Goal: Use online tool/utility: Utilize a website feature to perform a specific function

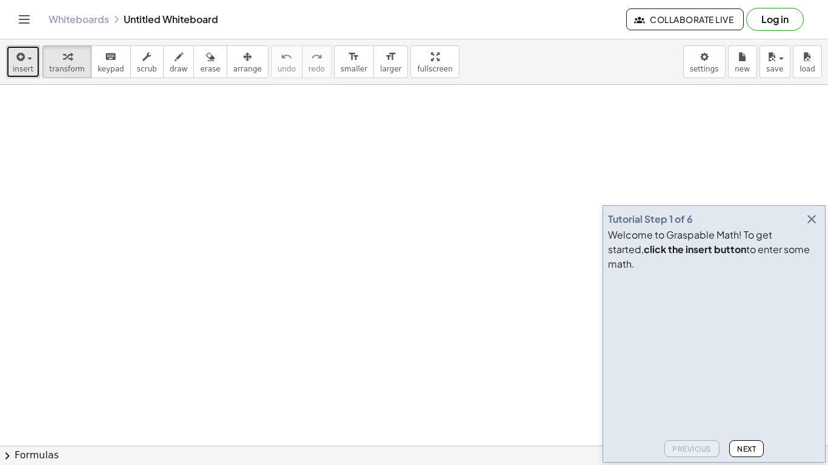
click at [26, 66] on span "insert" at bounding box center [23, 69] width 21 height 8
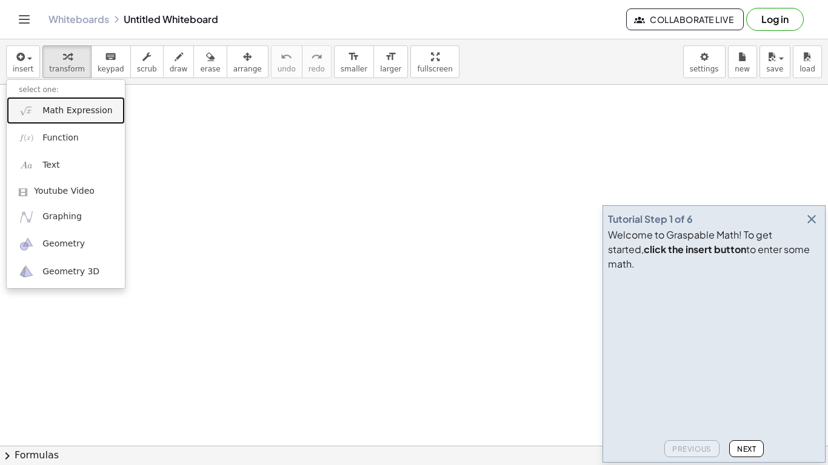
click at [85, 114] on span "Math Expression" at bounding box center [77, 111] width 70 height 12
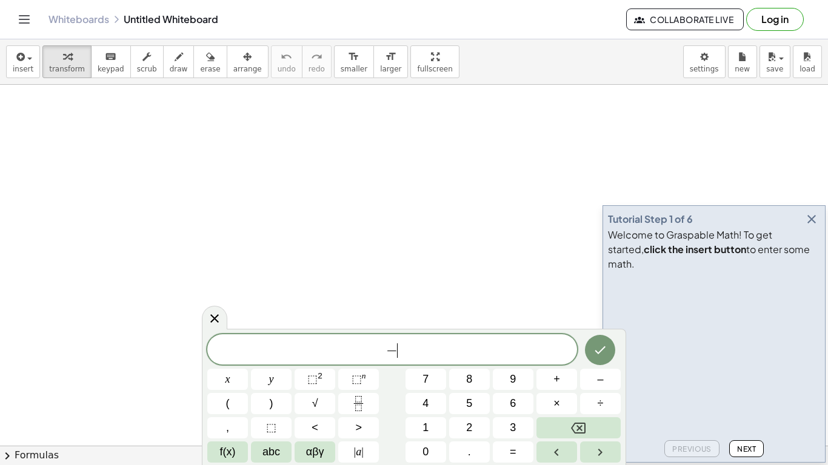
scroll to position [2, 0]
click at [596, 347] on icon "Done" at bounding box center [600, 349] width 15 height 15
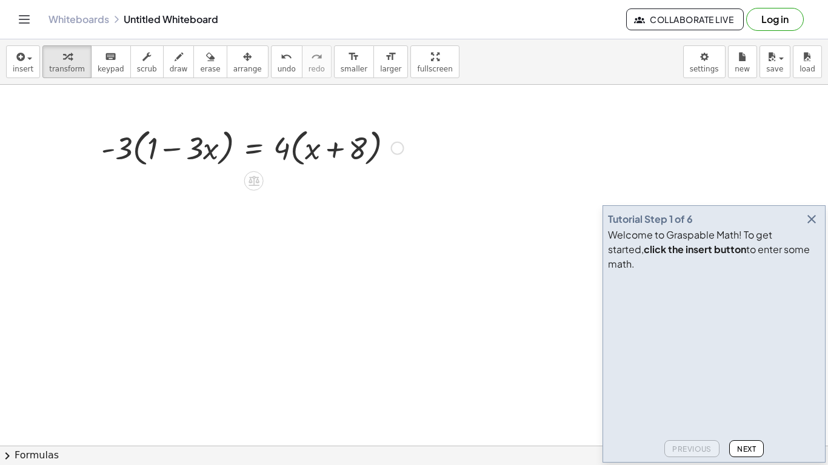
click at [119, 149] on div at bounding box center [252, 147] width 315 height 46
click at [131, 150] on div at bounding box center [252, 147] width 315 height 46
click at [135, 151] on div at bounding box center [252, 147] width 315 height 46
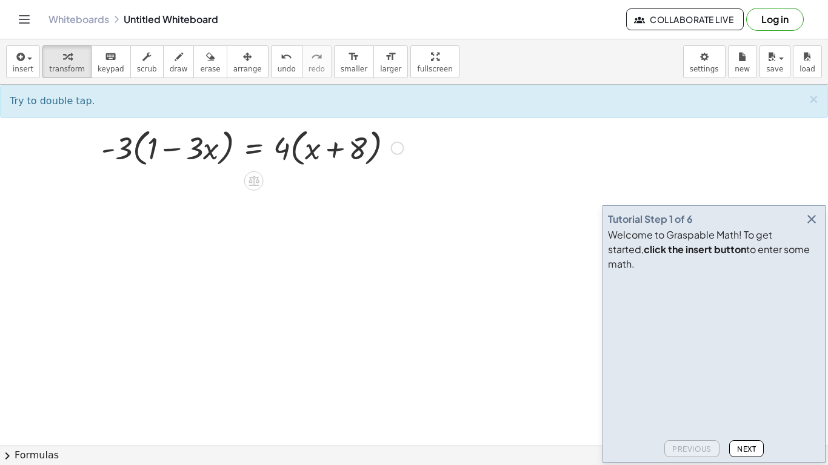
click at [135, 151] on div at bounding box center [252, 147] width 315 height 46
click at [136, 151] on div at bounding box center [252, 147] width 315 height 46
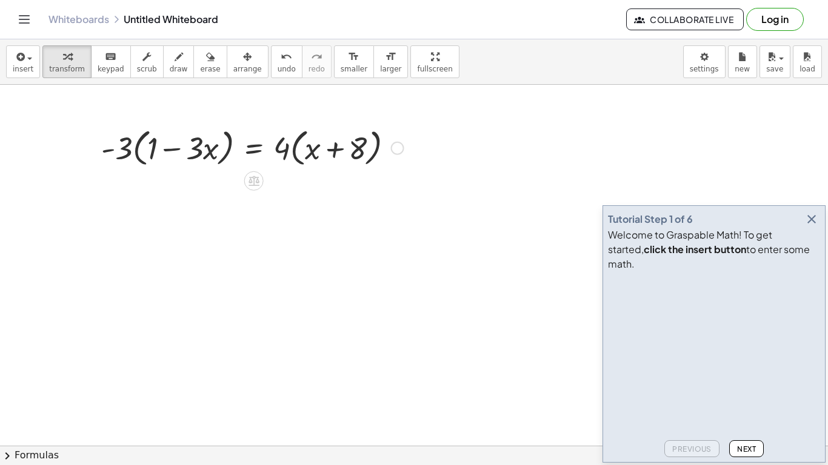
click at [136, 151] on div at bounding box center [252, 147] width 315 height 46
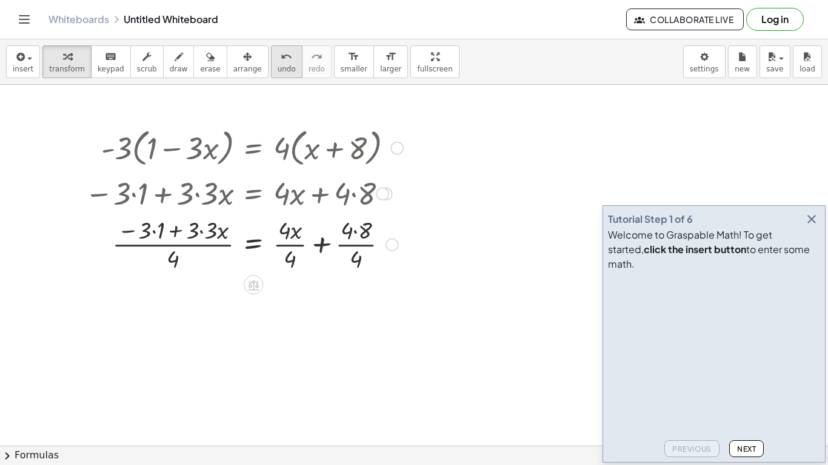
click at [278, 71] on span "undo" at bounding box center [287, 69] width 18 height 8
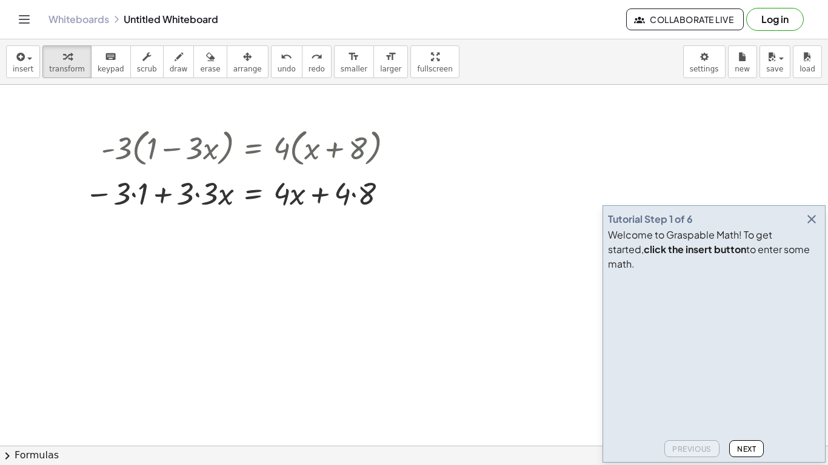
click at [808, 227] on icon "button" at bounding box center [811, 219] width 15 height 15
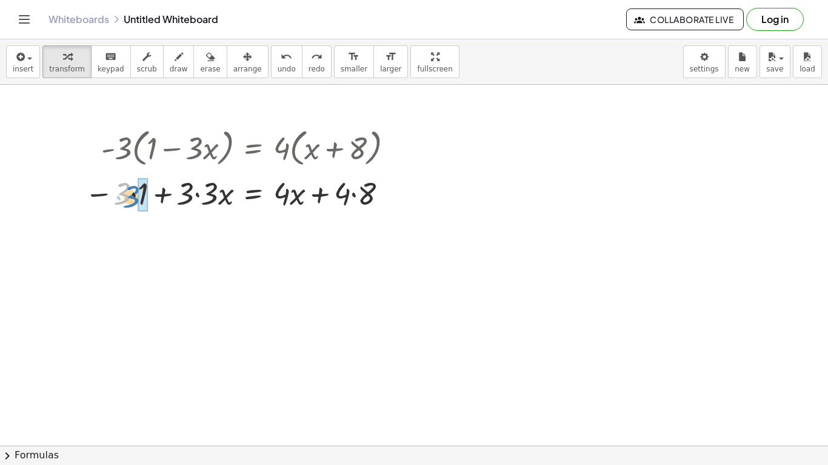
click at [130, 194] on div at bounding box center [244, 192] width 330 height 41
click at [278, 66] on span "undo" at bounding box center [287, 69] width 18 height 8
click at [296, 188] on div at bounding box center [244, 193] width 330 height 46
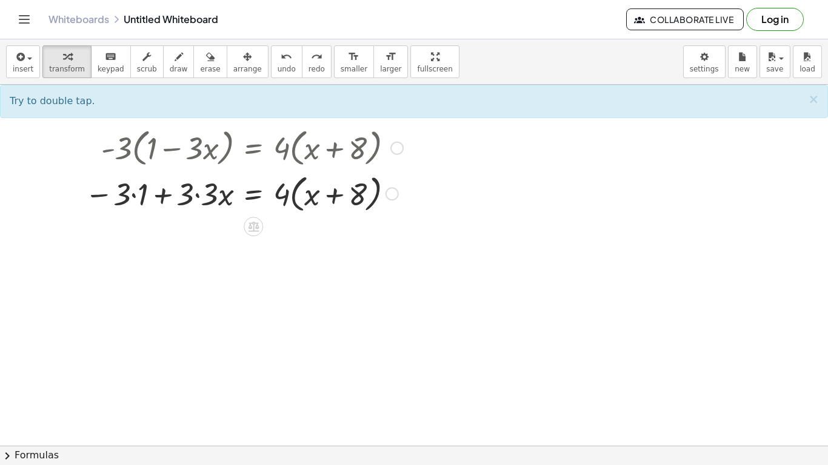
click at [296, 192] on div at bounding box center [244, 193] width 330 height 46
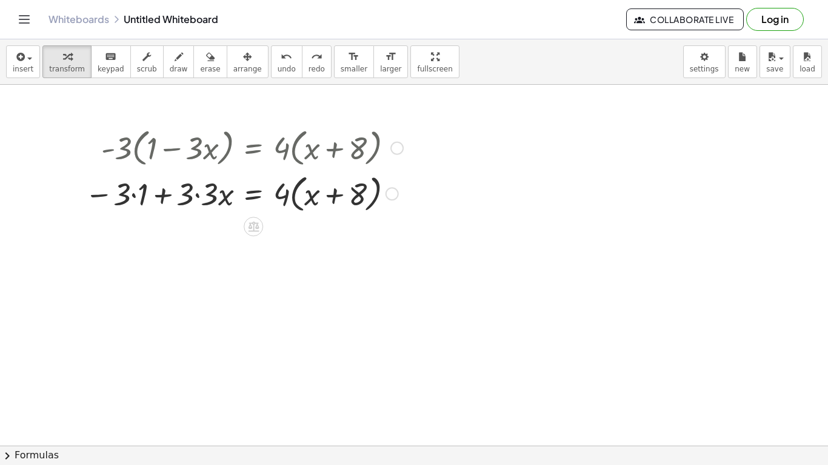
click at [296, 192] on div at bounding box center [244, 193] width 330 height 46
click at [356, 195] on div at bounding box center [244, 192] width 330 height 41
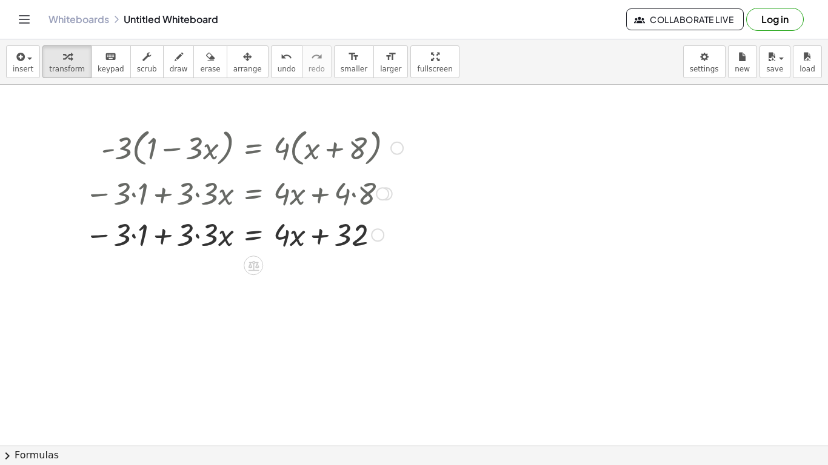
click at [197, 237] on div at bounding box center [244, 233] width 330 height 41
click at [213, 235] on div at bounding box center [244, 233] width 330 height 41
drag, startPoint x: 213, startPoint y: 235, endPoint x: 236, endPoint y: 238, distance: 22.6
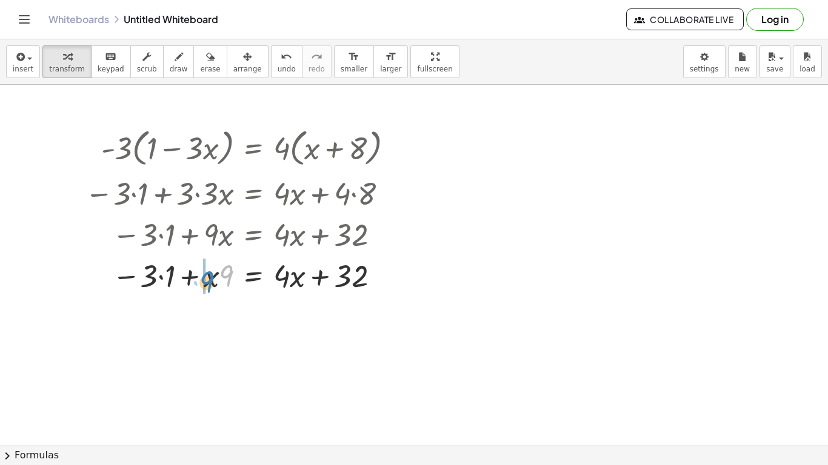
drag, startPoint x: 233, startPoint y: 270, endPoint x: 211, endPoint y: 273, distance: 21.4
click at [211, 273] on div at bounding box center [244, 275] width 330 height 41
click at [271, 72] on button "undo undo" at bounding box center [287, 61] width 32 height 33
click at [278, 66] on span "undo" at bounding box center [287, 69] width 18 height 8
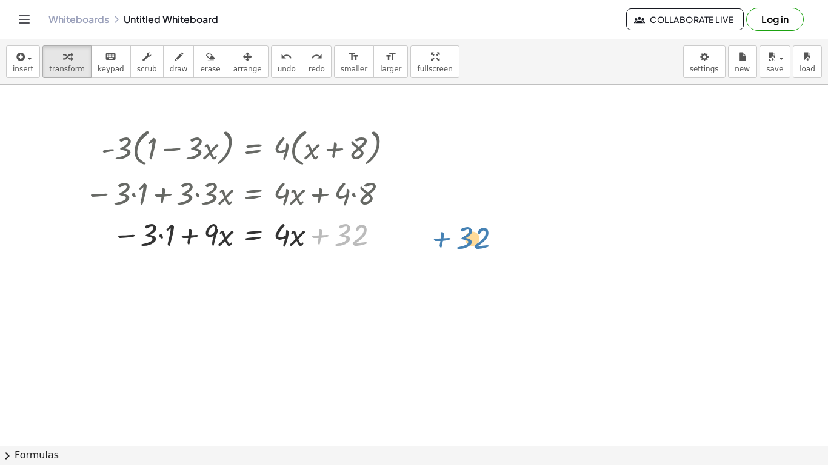
drag, startPoint x: 354, startPoint y: 238, endPoint x: 465, endPoint y: 241, distance: 110.9
click at [159, 234] on div at bounding box center [244, 233] width 330 height 41
drag, startPoint x: 170, startPoint y: 235, endPoint x: 385, endPoint y: 235, distance: 215.1
click at [385, 235] on div at bounding box center [244, 233] width 330 height 41
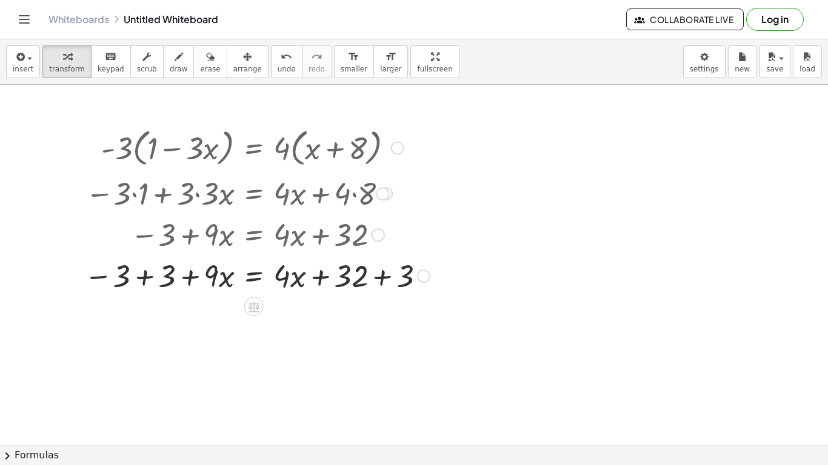
click at [383, 276] on div at bounding box center [257, 275] width 358 height 41
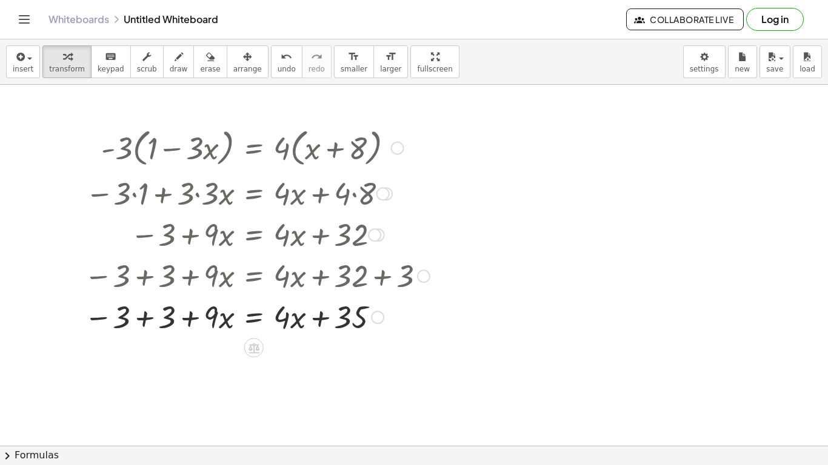
click at [145, 325] on div at bounding box center [257, 316] width 358 height 41
drag, startPoint x: 285, startPoint y: 319, endPoint x: 268, endPoint y: 322, distance: 17.4
click at [268, 322] on div at bounding box center [257, 316] width 358 height 41
drag, startPoint x: 284, startPoint y: 324, endPoint x: 239, endPoint y: 326, distance: 45.5
click at [239, 326] on div at bounding box center [257, 316] width 358 height 41
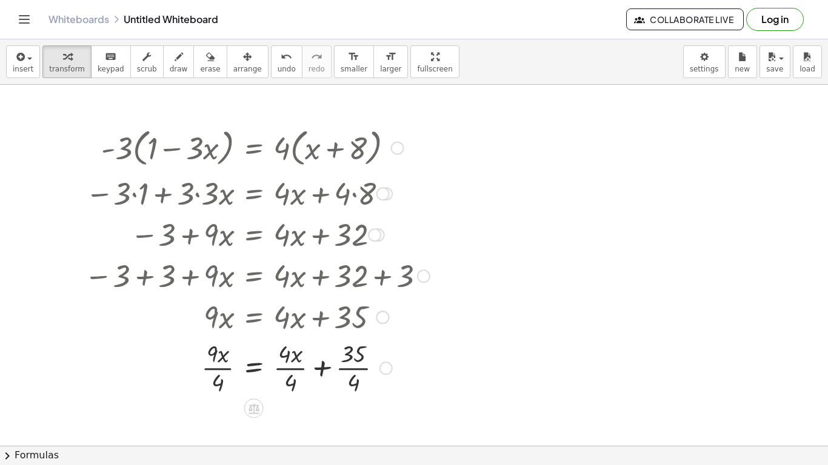
click at [214, 371] on div at bounding box center [257, 367] width 358 height 61
click at [288, 368] on div at bounding box center [257, 367] width 358 height 61
click at [325, 369] on div at bounding box center [257, 367] width 358 height 61
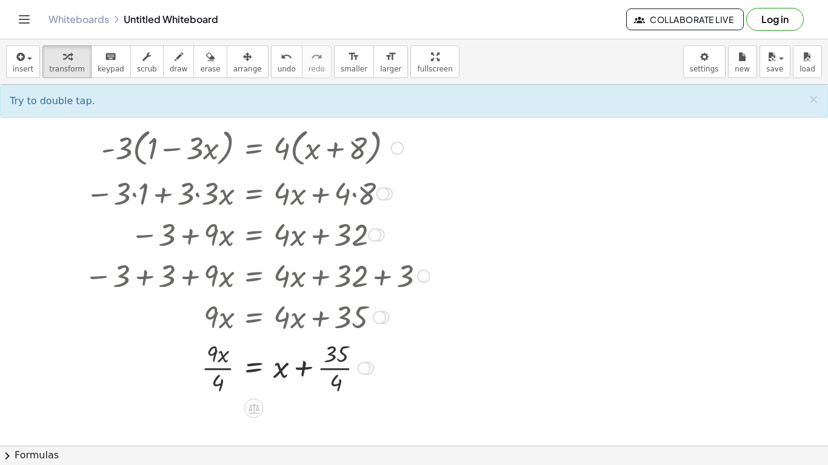
click at [310, 371] on div at bounding box center [257, 367] width 358 height 61
click at [305, 370] on div at bounding box center [257, 367] width 358 height 61
click at [278, 65] on span "undo" at bounding box center [287, 69] width 18 height 8
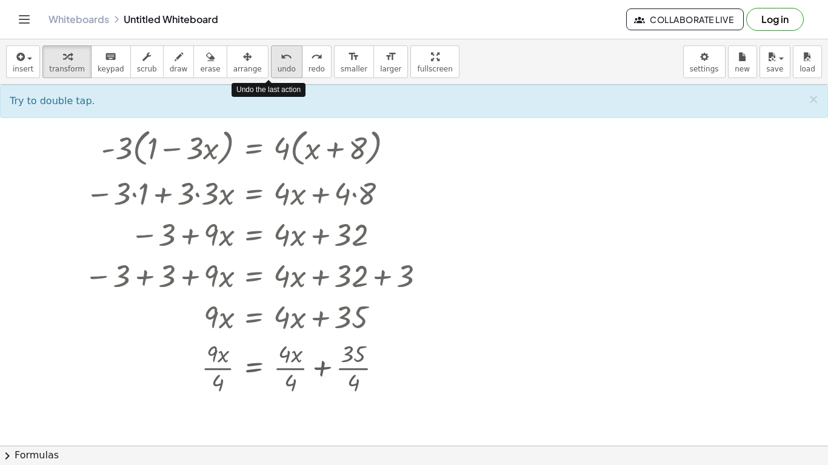
click at [278, 65] on span "undo" at bounding box center [287, 69] width 18 height 8
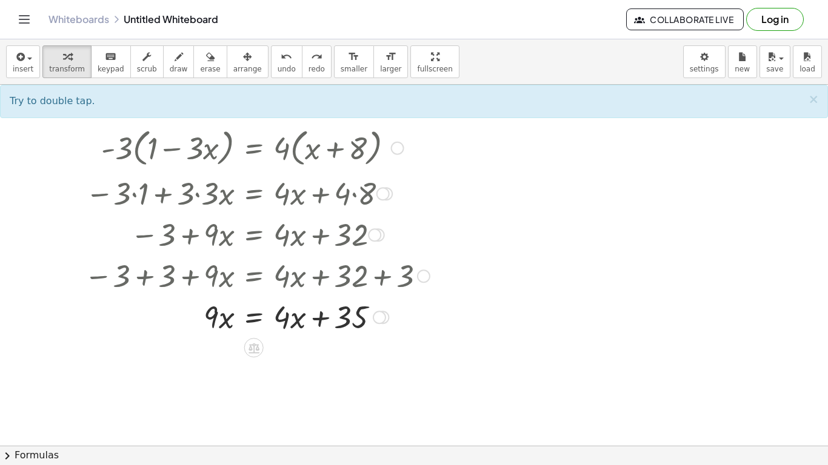
click at [280, 320] on div at bounding box center [257, 316] width 352 height 41
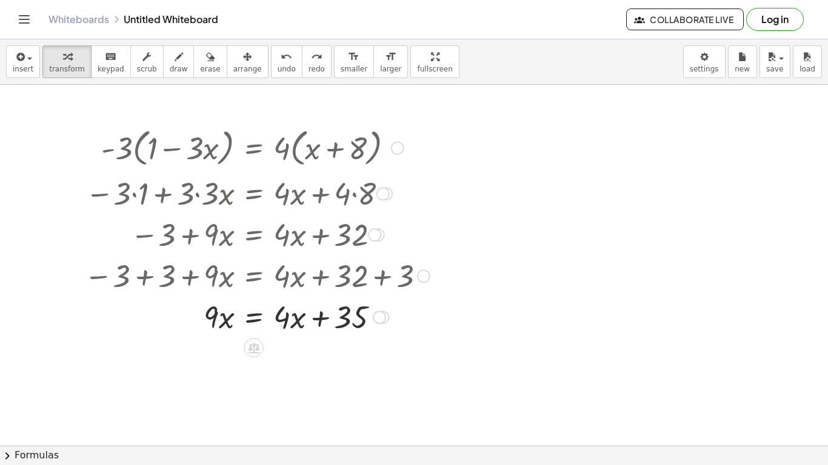
click at [280, 320] on div at bounding box center [257, 316] width 352 height 41
click at [254, 318] on div at bounding box center [257, 316] width 352 height 41
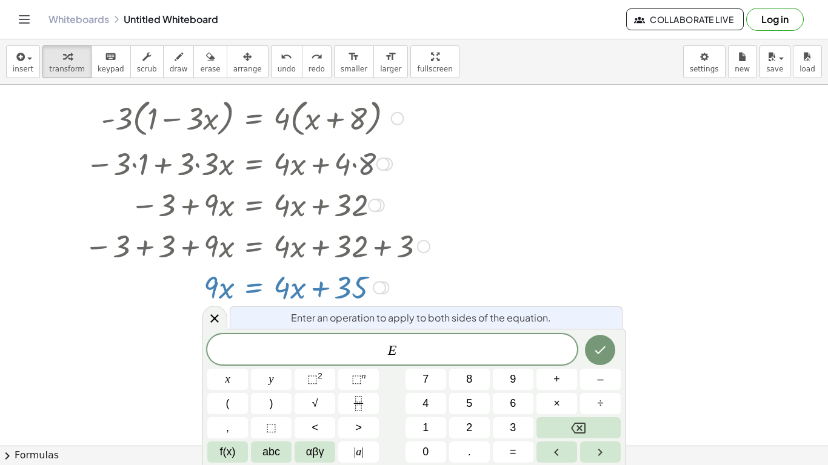
scroll to position [30, 0]
click at [214, 320] on icon at bounding box center [214, 318] width 15 height 15
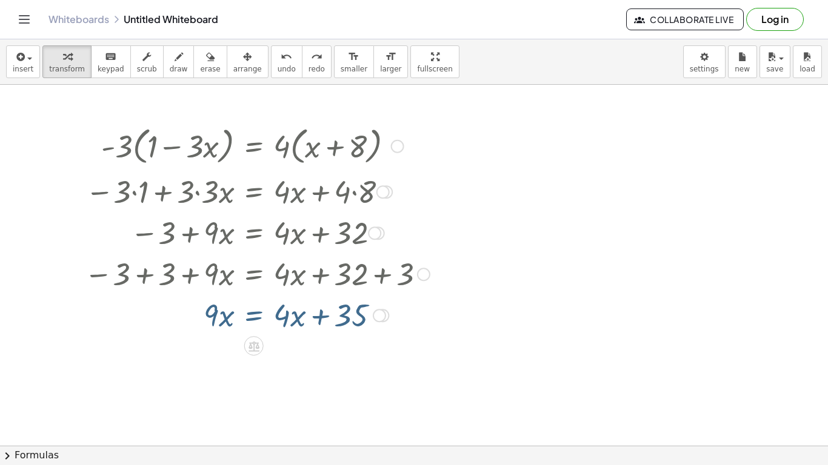
scroll to position [0, 0]
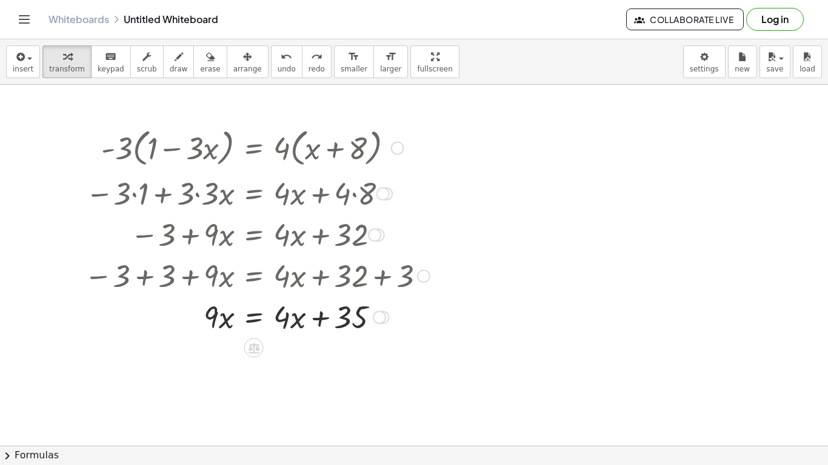
click at [349, 308] on div at bounding box center [257, 316] width 352 height 41
click at [321, 320] on div at bounding box center [257, 316] width 352 height 41
click at [252, 351] on icon at bounding box center [253, 348] width 13 height 13
click at [253, 351] on span "×" at bounding box center [253, 348] width 7 height 18
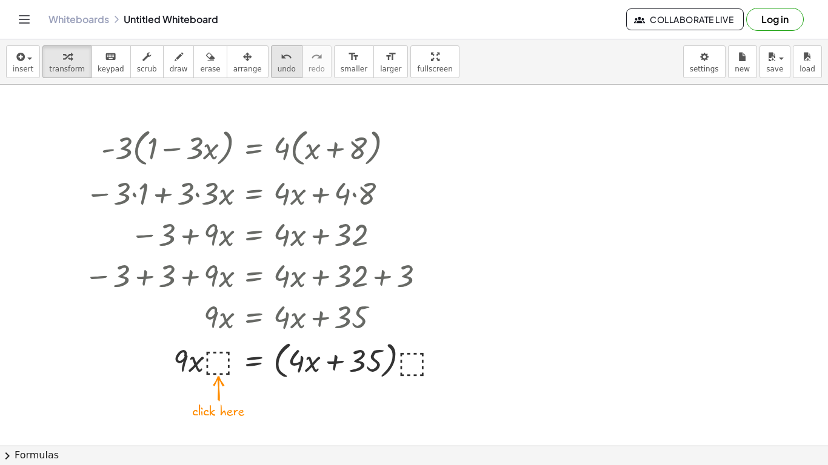
click at [278, 60] on div "undo" at bounding box center [287, 56] width 18 height 15
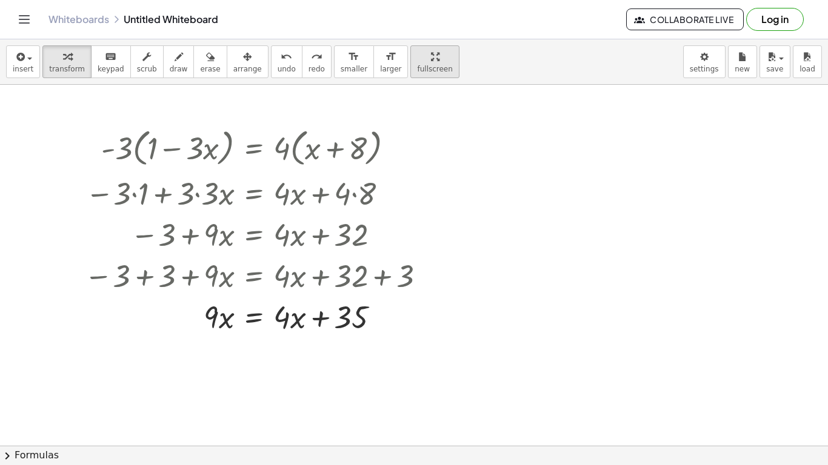
click at [417, 56] on div "button" at bounding box center [434, 56] width 35 height 15
click at [280, 296] on div at bounding box center [257, 316] width 358 height 41
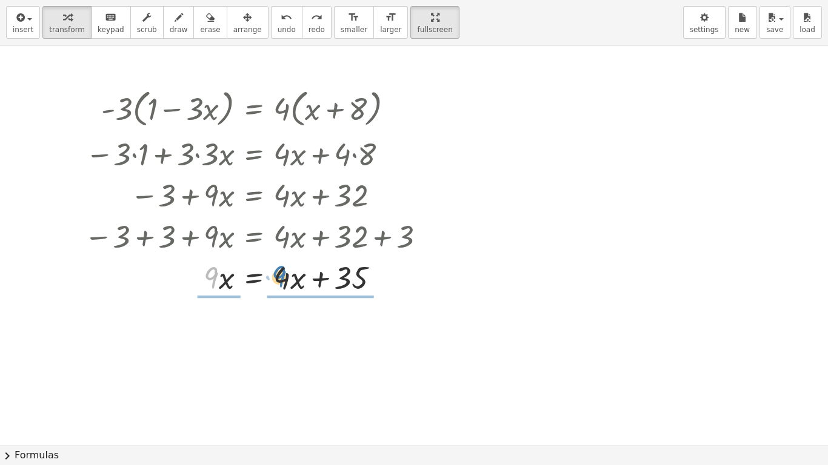
drag, startPoint x: 215, startPoint y: 277, endPoint x: 281, endPoint y: 276, distance: 66.1
click at [281, 276] on div at bounding box center [257, 276] width 358 height 41
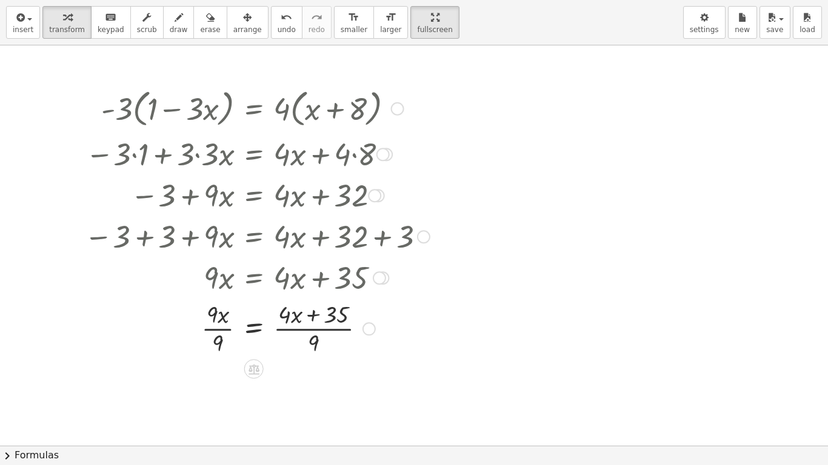
click at [317, 330] on div at bounding box center [257, 328] width 358 height 61
click at [219, 333] on div at bounding box center [257, 328] width 358 height 61
click at [221, 331] on div at bounding box center [257, 328] width 358 height 61
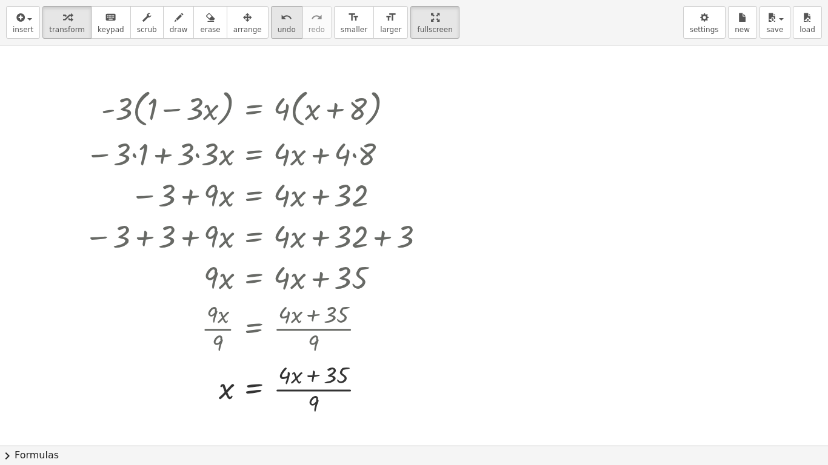
click at [281, 19] on icon "undo" at bounding box center [287, 17] width 12 height 15
click at [278, 30] on span "undo" at bounding box center [287, 29] width 18 height 8
